Goal: Information Seeking & Learning: Learn about a topic

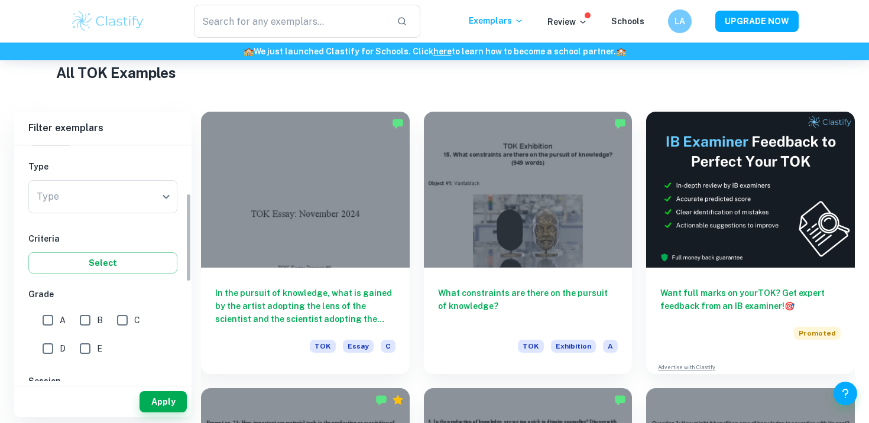
scroll to position [145, 0]
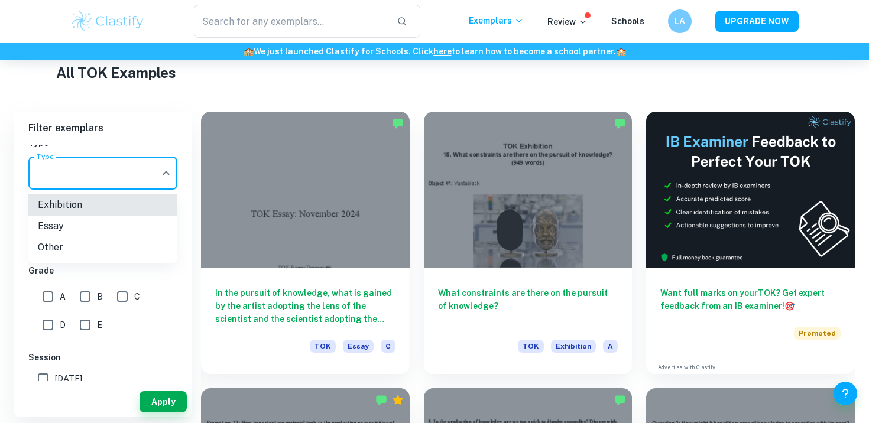
click at [143, 170] on body "We value your privacy We use cookies to enhance your browsing experience, serve…" at bounding box center [434, 43] width 869 height 423
click at [113, 244] on li "Other" at bounding box center [102, 247] width 149 height 21
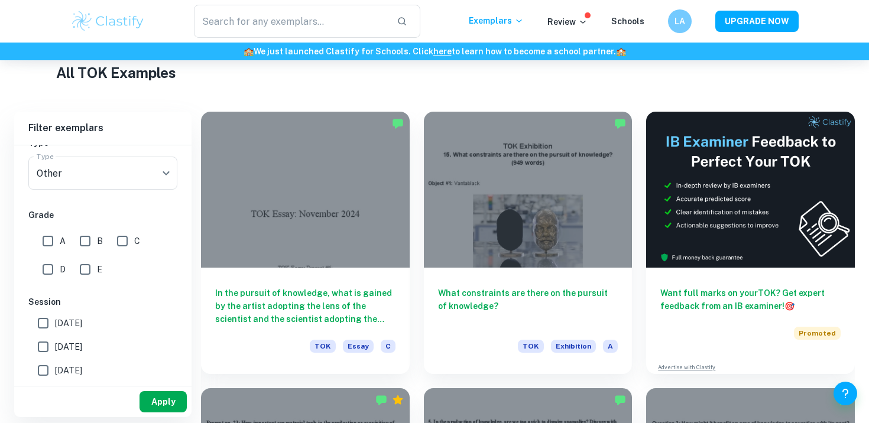
click at [154, 391] on div "Apply" at bounding box center [102, 402] width 177 height 31
click at [166, 402] on button "Apply" at bounding box center [163, 401] width 47 height 21
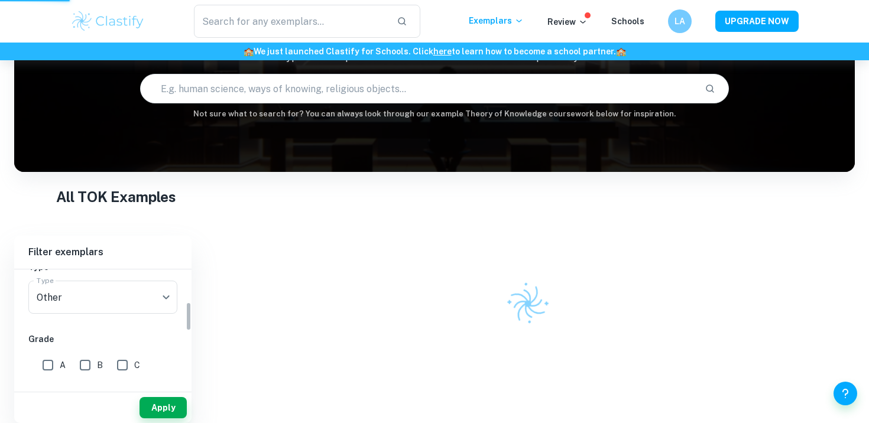
scroll to position [95, 0]
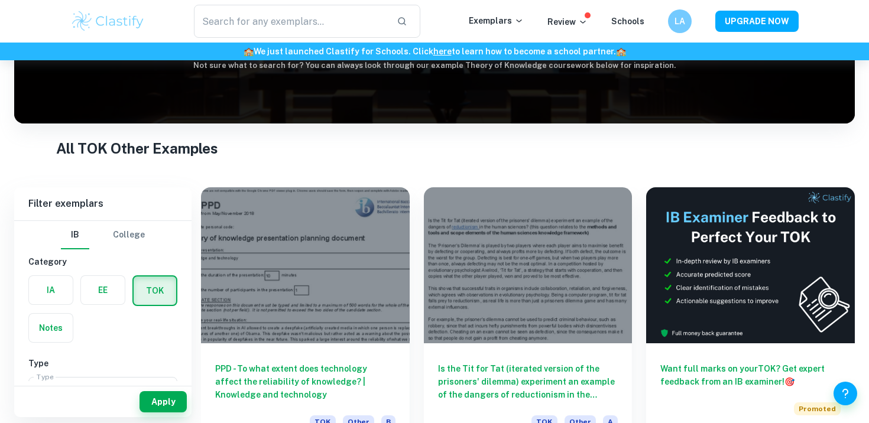
scroll to position [155, 0]
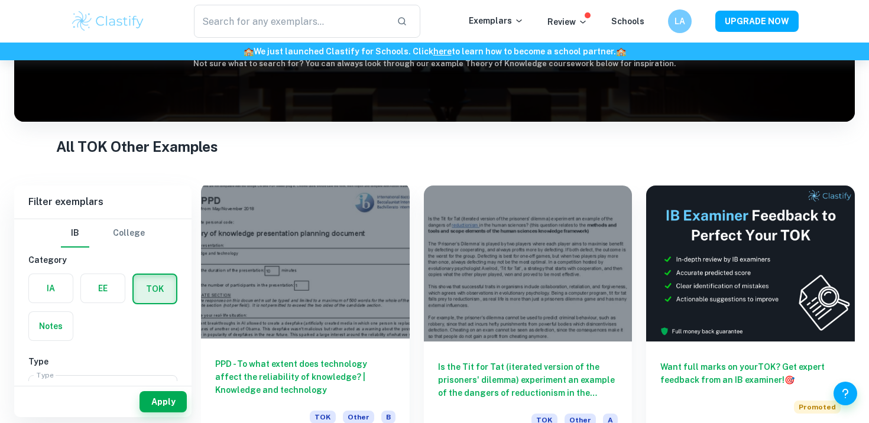
click at [283, 329] on div at bounding box center [305, 261] width 209 height 156
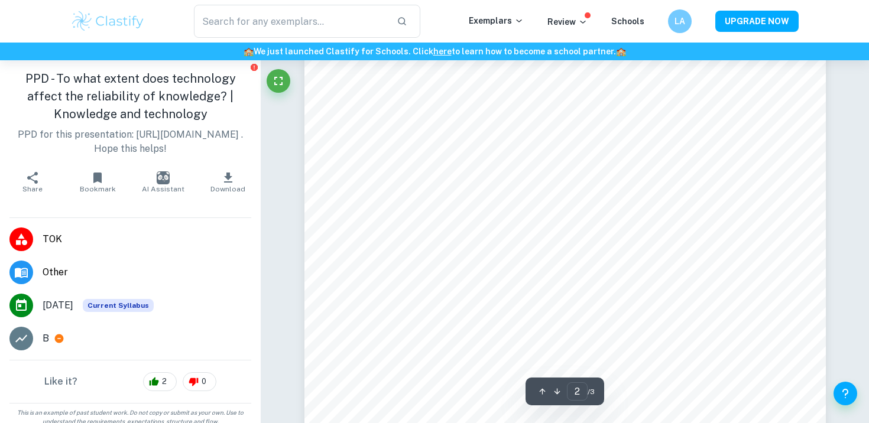
type input "1"
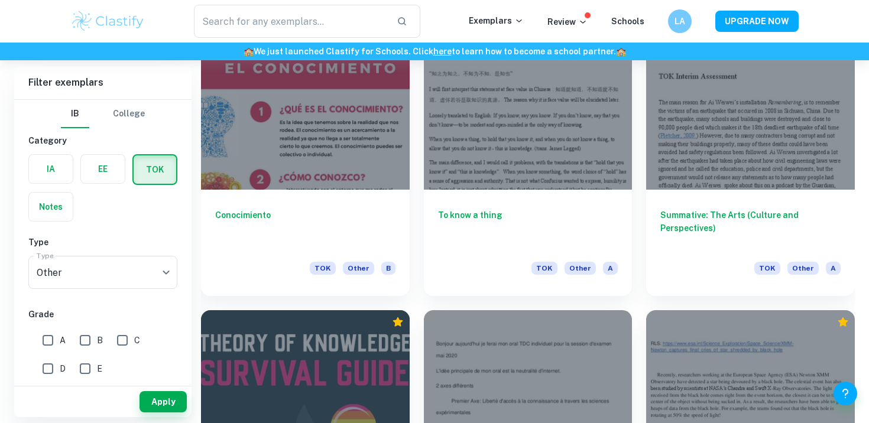
scroll to position [2800, 0]
